Goal: Navigation & Orientation: Find specific page/section

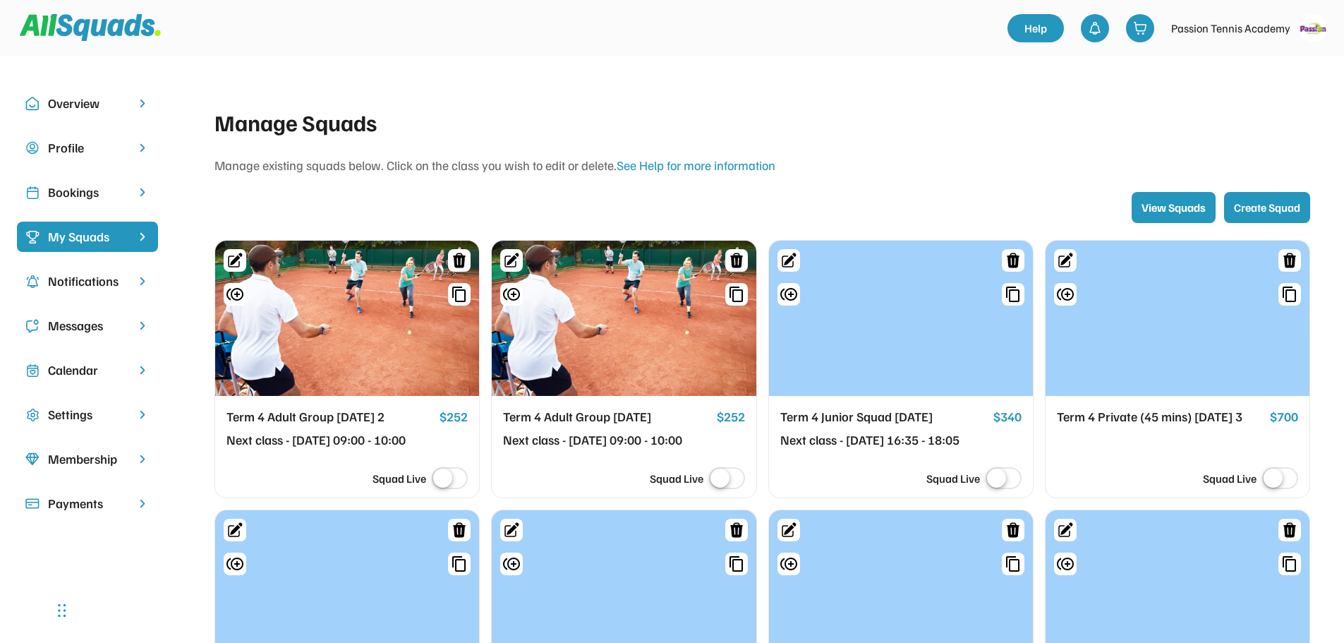
click at [91, 111] on div "Overview" at bounding box center [87, 103] width 79 height 19
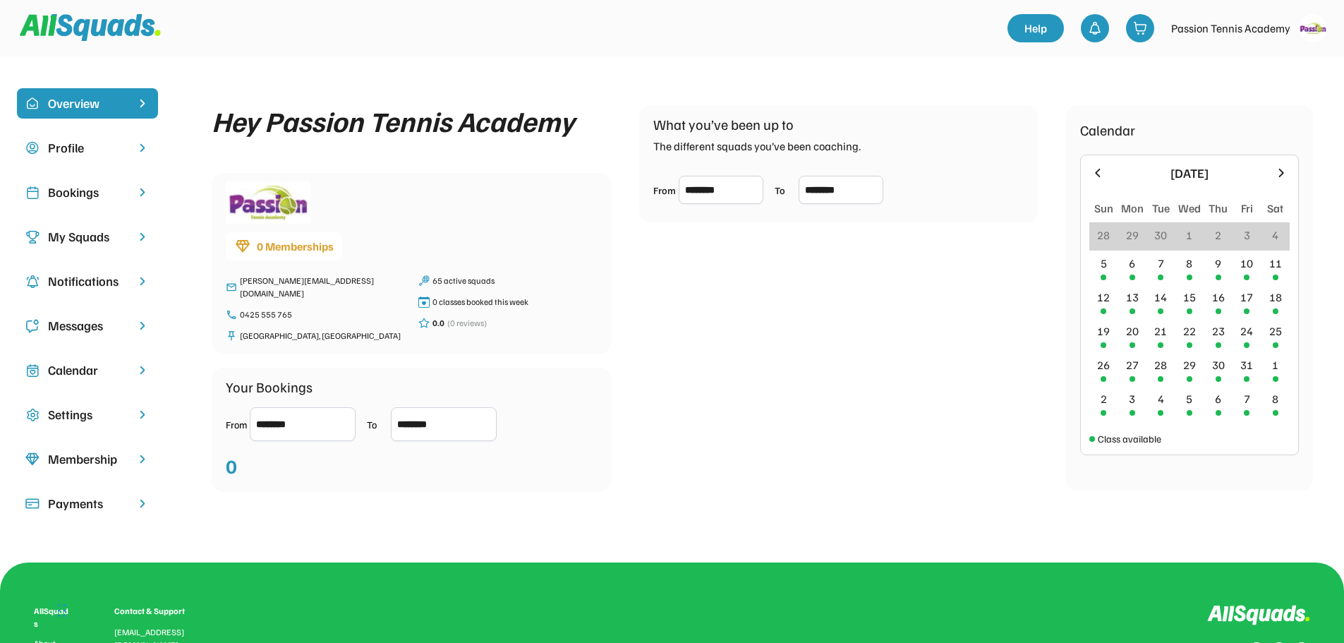
click at [87, 155] on div "Profile" at bounding box center [87, 147] width 79 height 19
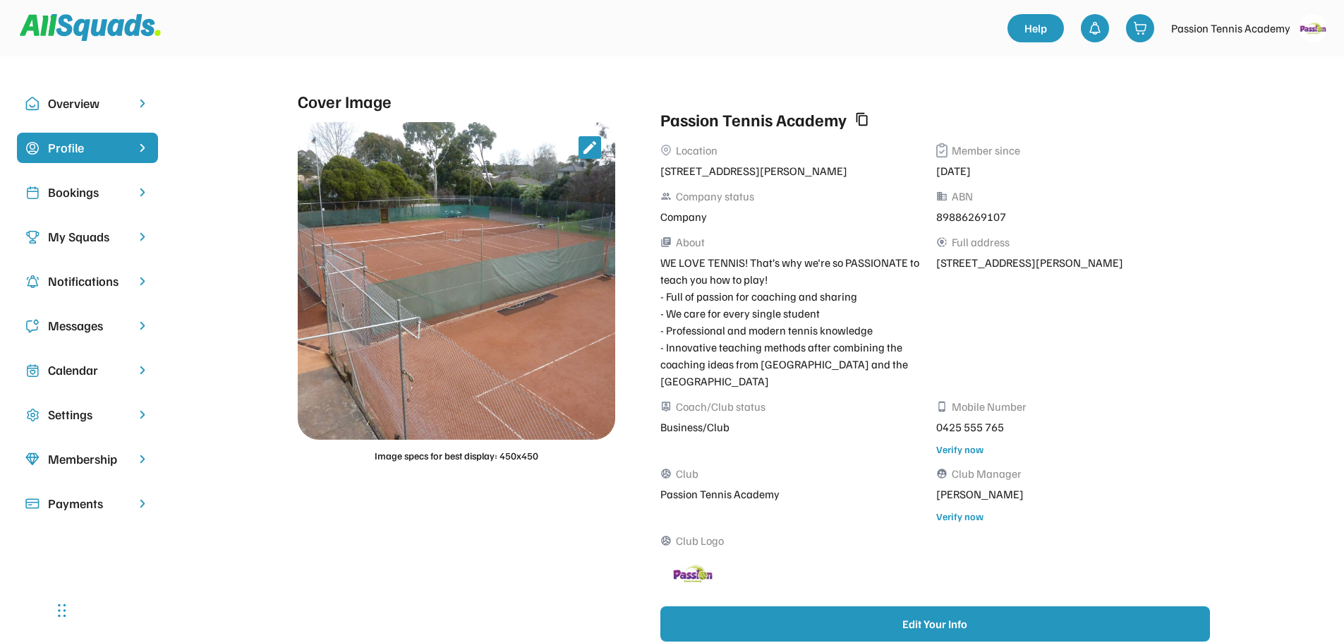
click at [87, 202] on div "Bookings" at bounding box center [87, 192] width 141 height 30
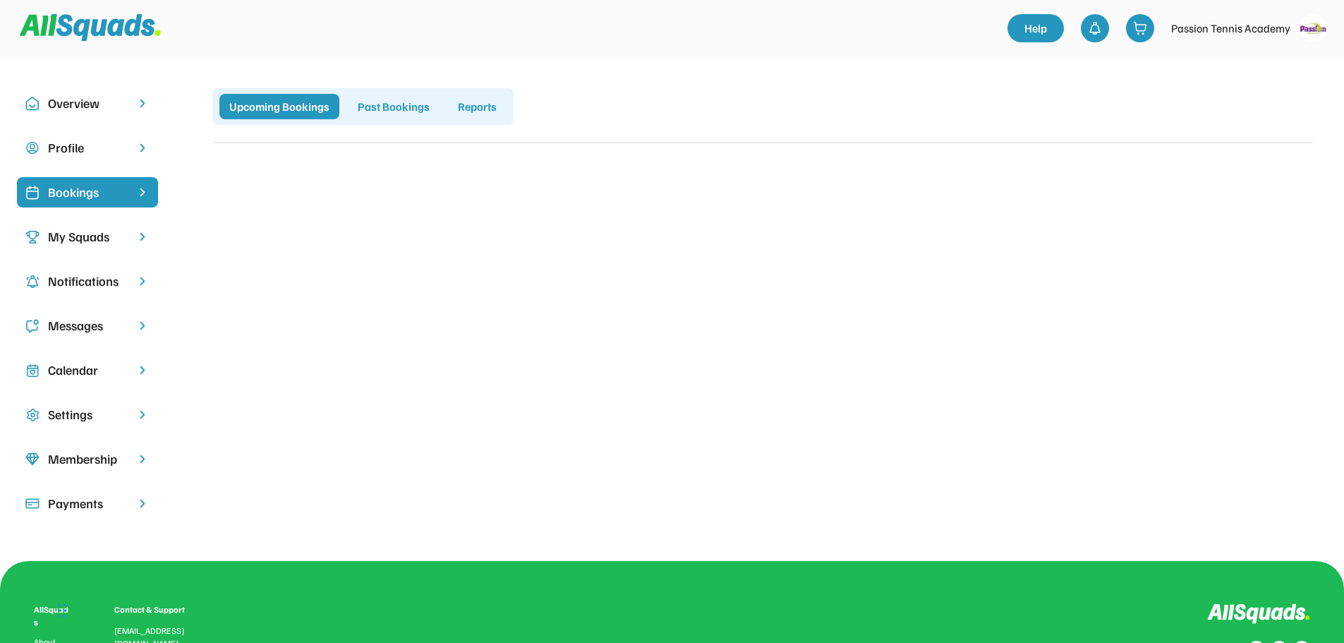
click at [80, 241] on div "My Squads" at bounding box center [87, 236] width 79 height 19
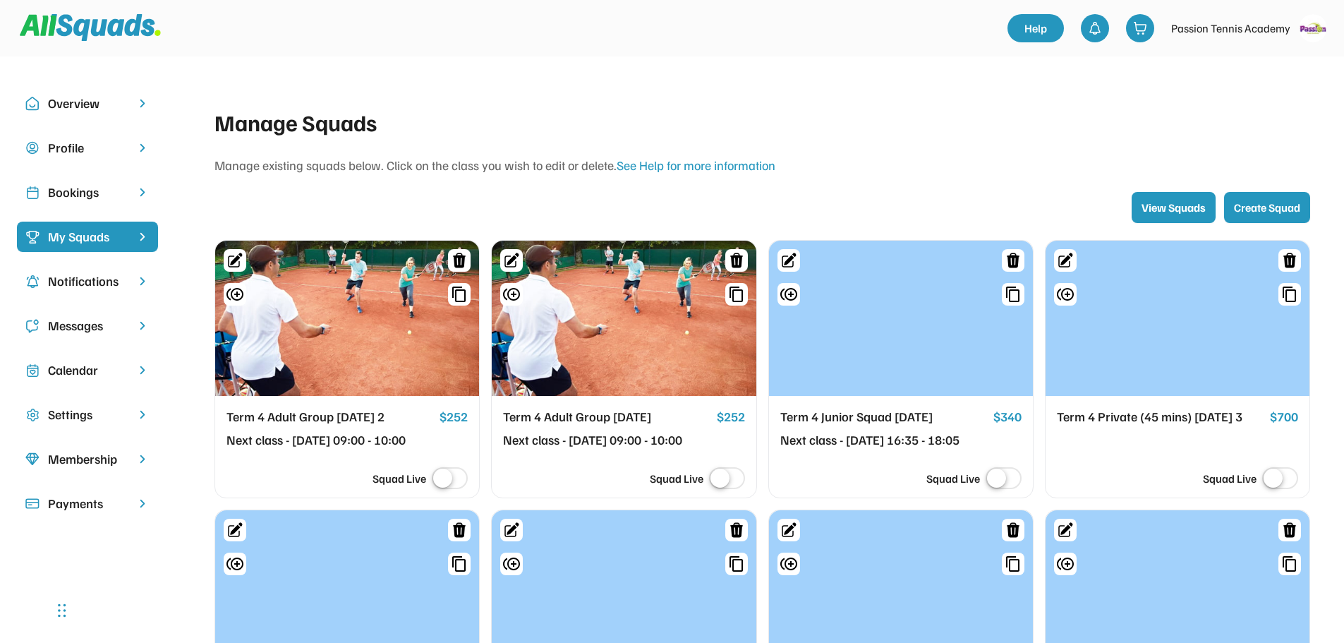
scroll to position [141, 0]
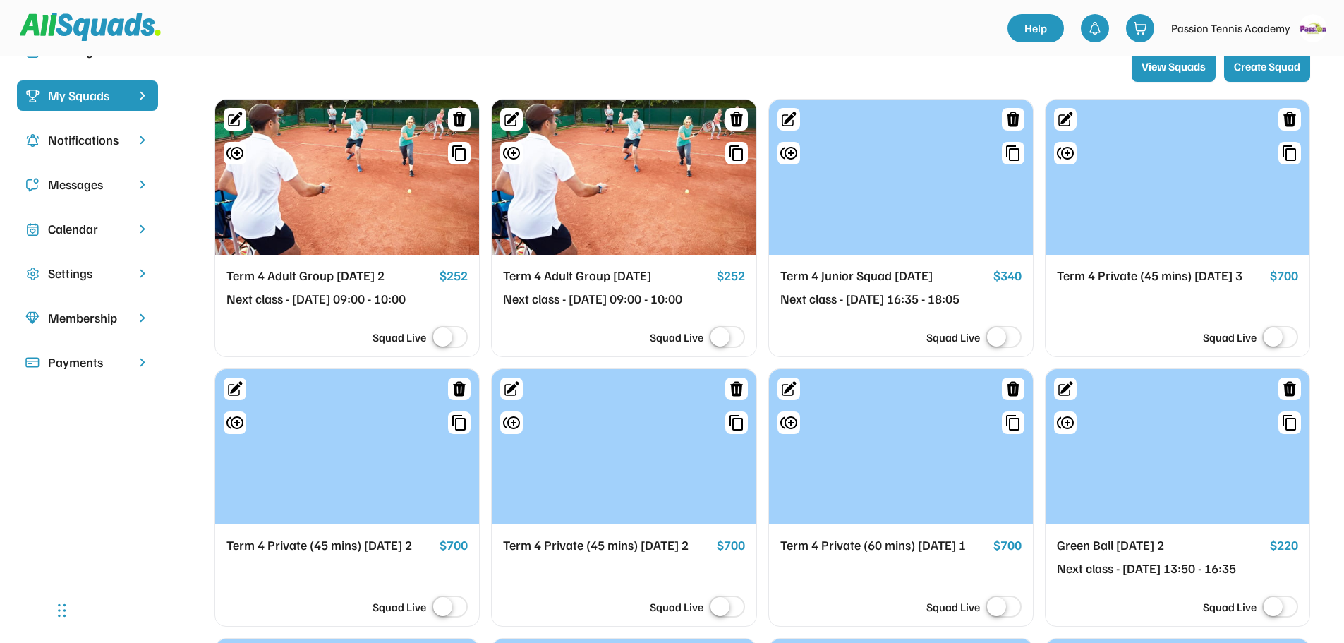
click at [101, 270] on div "Settings" at bounding box center [87, 273] width 79 height 19
